Goal: Transaction & Acquisition: Purchase product/service

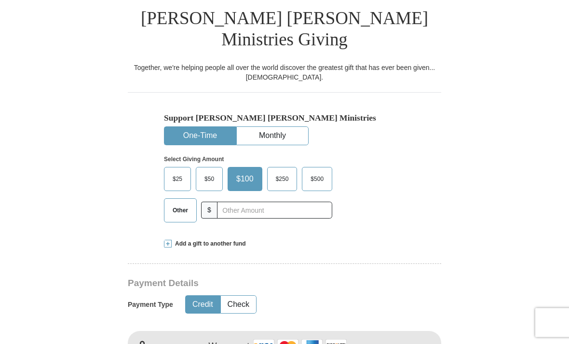
scroll to position [219, 0]
click at [236, 201] on input "text" at bounding box center [274, 209] width 115 height 17
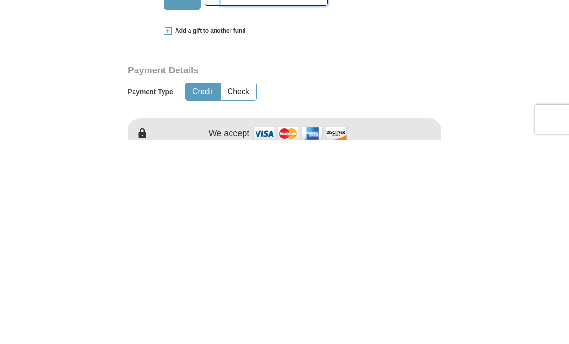
scroll to position [230, 0]
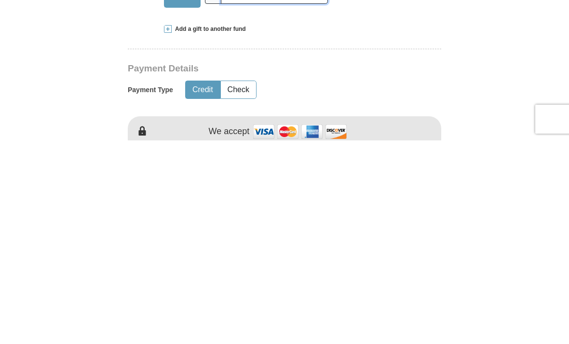
type input "36.00"
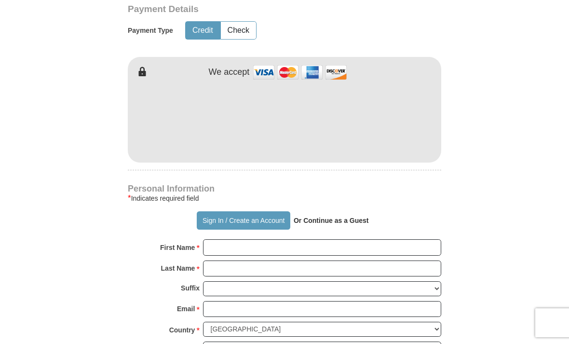
scroll to position [492, 0]
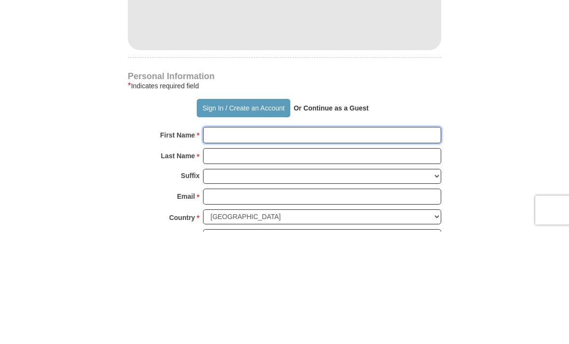
click at [255, 239] on input "First Name *" at bounding box center [322, 247] width 238 height 16
type input "[PERSON_NAME]"
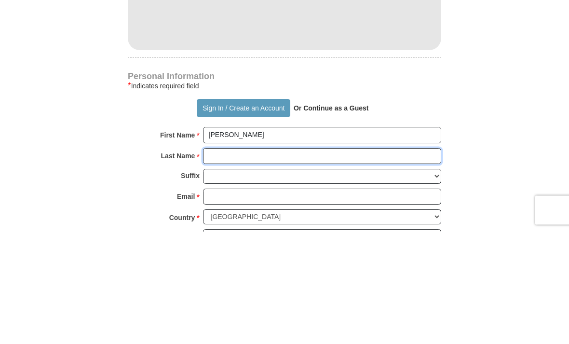
click at [263, 261] on input "Last Name *" at bounding box center [322, 269] width 238 height 16
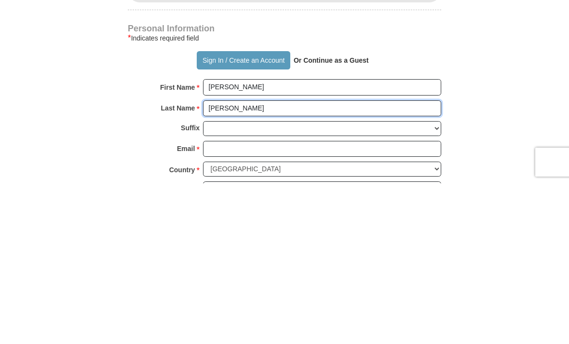
type input "[PERSON_NAME]"
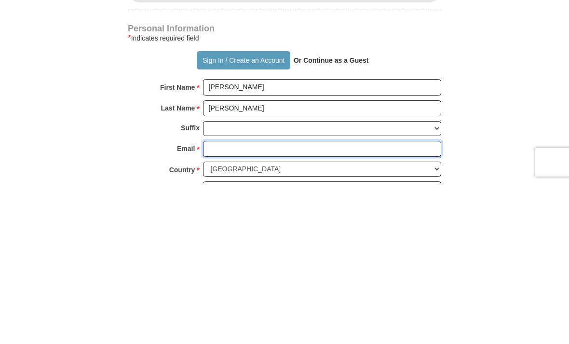
click at [297, 301] on input "Email *" at bounding box center [322, 309] width 238 height 16
type input "[EMAIL_ADDRESS][DOMAIN_NAME]"
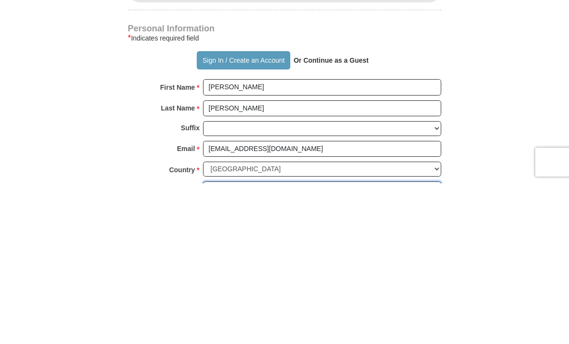
click at [216, 342] on input "Address 1 *" at bounding box center [322, 350] width 238 height 16
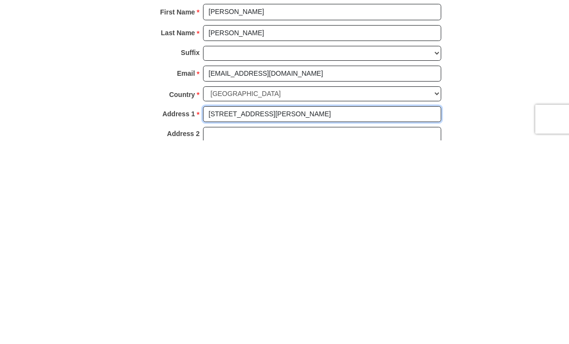
type input "[STREET_ADDRESS][PERSON_NAME]"
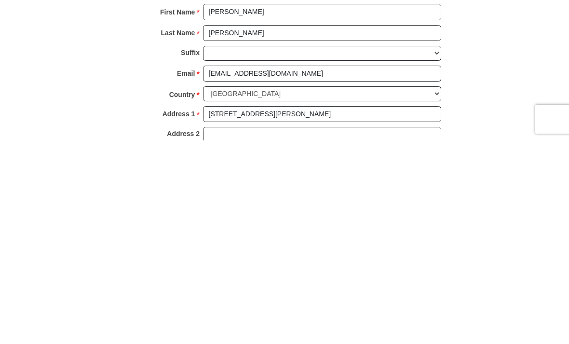
type input "[PERSON_NAME]"
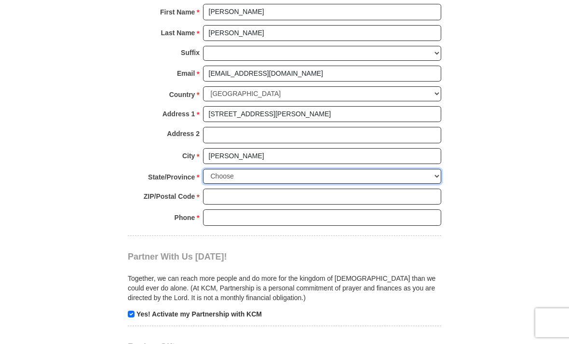
select select "IN"
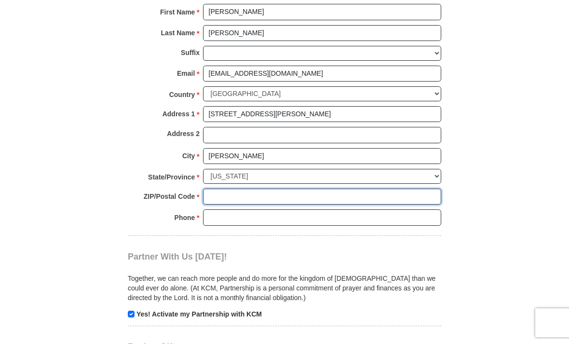
click at [254, 188] on input "ZIP/Postal Code *" at bounding box center [322, 196] width 238 height 16
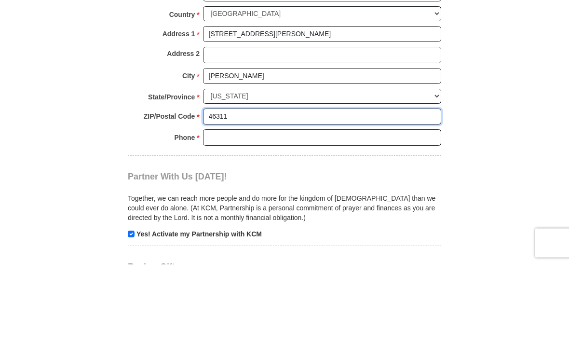
type input "46311"
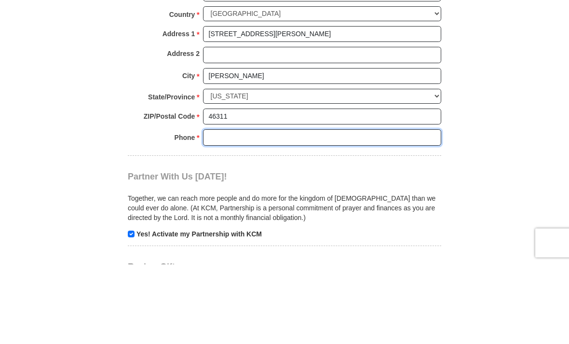
click at [299, 209] on input "Phone * *" at bounding box center [322, 217] width 238 height 16
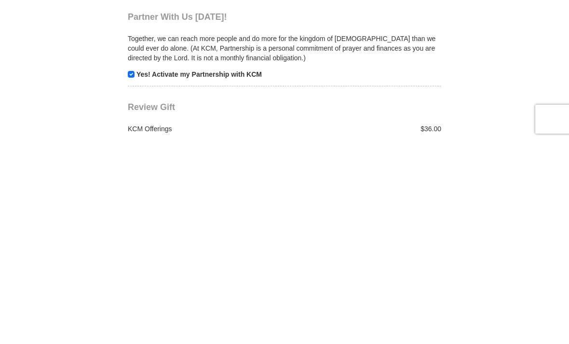
scroll to position [771, 0]
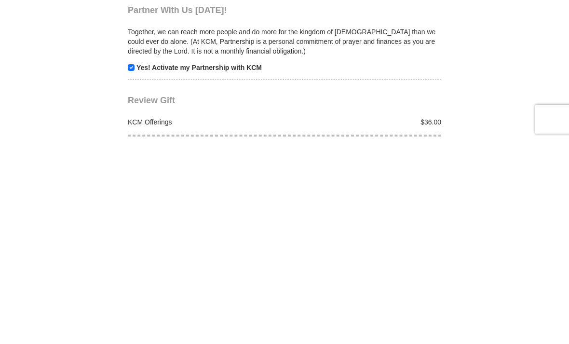
type input "7737715533"
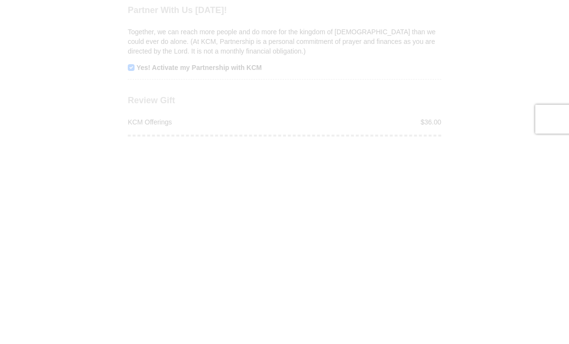
scroll to position [974, 0]
